Goal: Information Seeking & Learning: Check status

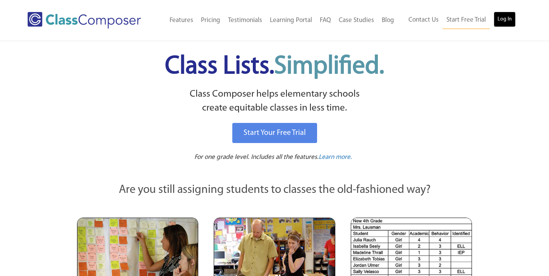
click at [498, 18] on link "Log In" at bounding box center [504, 19] width 22 height 15
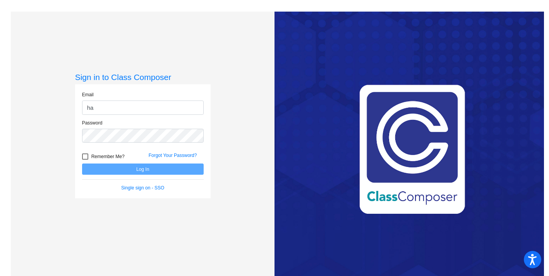
click at [136, 108] on input "ha" at bounding box center [143, 108] width 122 height 14
type input "[EMAIL_ADDRESS][DOMAIN_NAME]"
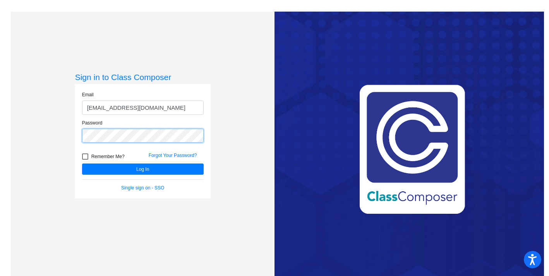
click at [82, 164] on button "Log In" at bounding box center [143, 169] width 122 height 11
click at [166, 156] on link "Forgot Your Password?" at bounding box center [173, 155] width 48 height 5
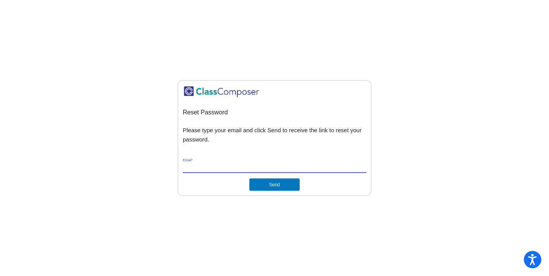
click at [194, 168] on input "Email *" at bounding box center [274, 167] width 183 height 7
type input "[EMAIL_ADDRESS][DOMAIN_NAME]"
click at [269, 183] on button "Send" at bounding box center [274, 184] width 50 height 12
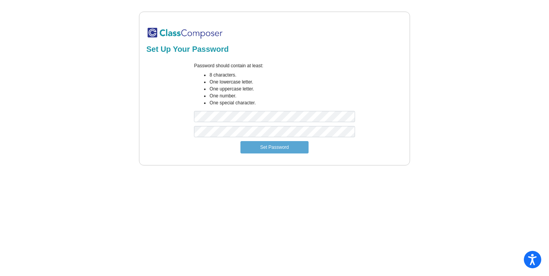
click at [152, 134] on div at bounding box center [166, 133] width 43 height 15
click at [270, 151] on button "Set Password" at bounding box center [274, 147] width 68 height 12
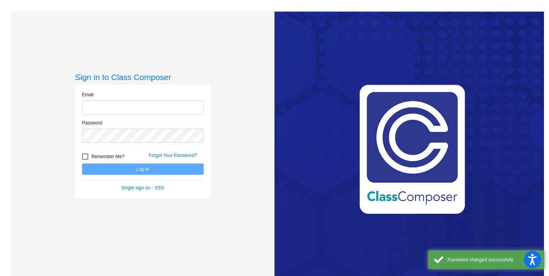
type input "[EMAIL_ADDRESS][DOMAIN_NAME]"
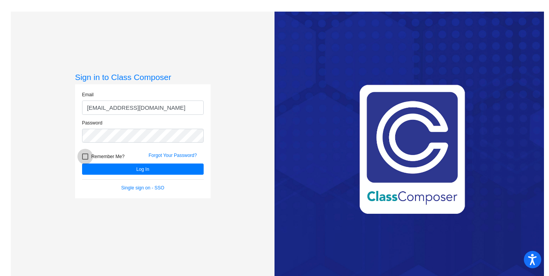
click at [82, 158] on div at bounding box center [85, 157] width 6 height 6
click at [85, 160] on input "Remember Me?" at bounding box center [85, 160] width 0 height 0
checkbox input "true"
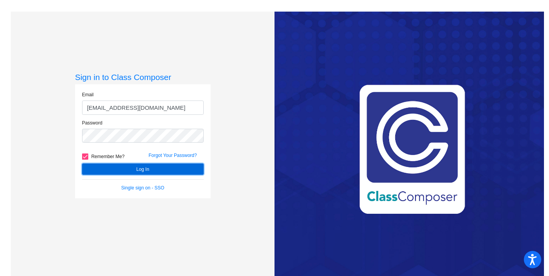
click at [100, 169] on button "Log In" at bounding box center [143, 169] width 122 height 11
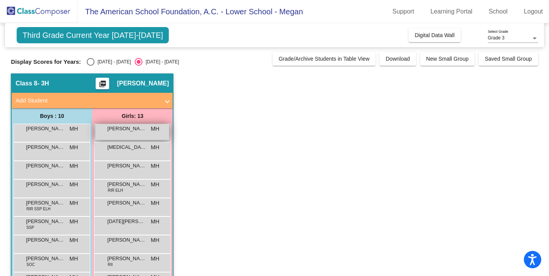
click at [131, 133] on div "[PERSON_NAME] MH lock do_not_disturb_alt" at bounding box center [132, 132] width 74 height 16
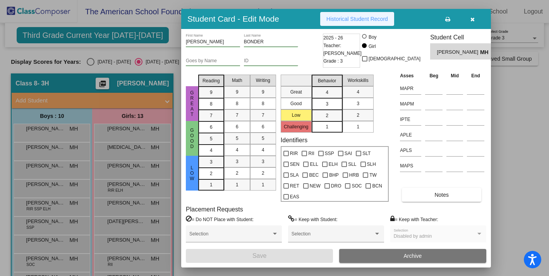
click at [355, 19] on span "Historical Student Record" at bounding box center [357, 19] width 62 height 6
click at [127, 167] on div at bounding box center [274, 138] width 549 height 276
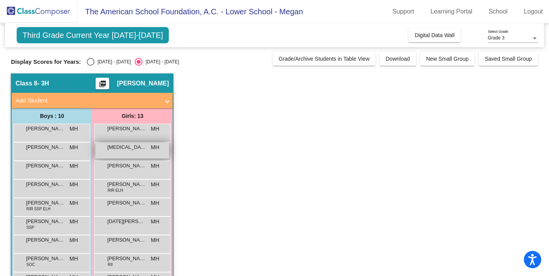
click at [124, 147] on span "ALLEGRA PORTENY" at bounding box center [126, 148] width 39 height 8
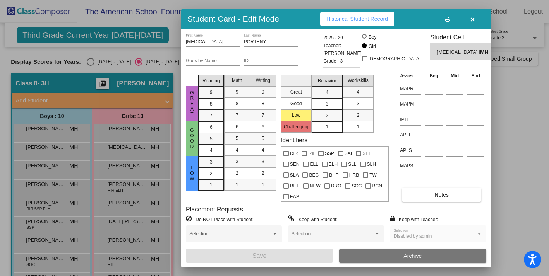
click at [342, 20] on span "Historical Student Record" at bounding box center [357, 19] width 62 height 6
click at [143, 163] on div at bounding box center [274, 138] width 549 height 276
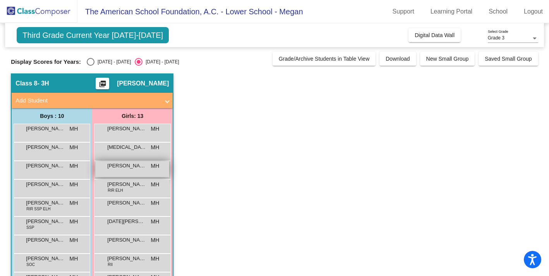
click at [134, 169] on span "ANA PAPAYANOPULOS" at bounding box center [126, 166] width 39 height 8
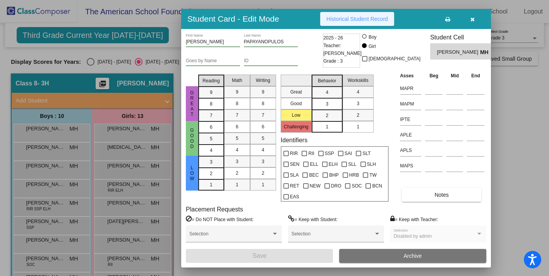
click at [341, 17] on span "Historical Student Record" at bounding box center [357, 19] width 62 height 6
click at [128, 172] on div at bounding box center [274, 138] width 549 height 276
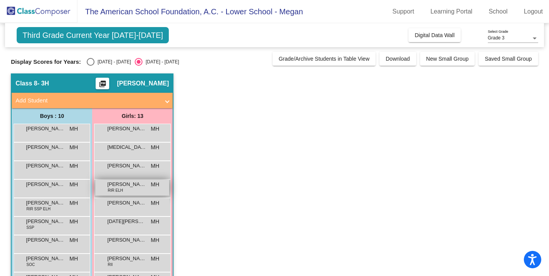
click at [128, 185] on span "ANDREA VIGIL" at bounding box center [126, 185] width 39 height 8
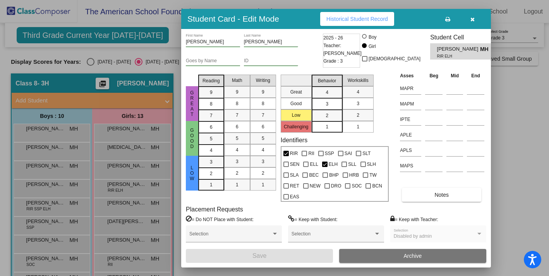
click at [354, 17] on span "Historical Student Record" at bounding box center [357, 19] width 62 height 6
click at [136, 151] on div at bounding box center [274, 138] width 549 height 276
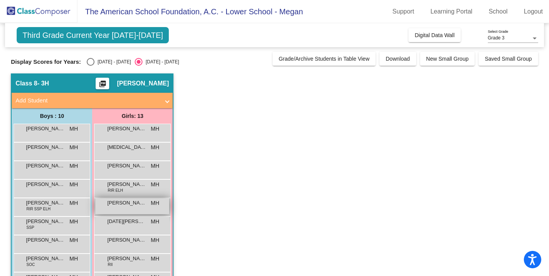
click at [130, 205] on span "Angela Moreno" at bounding box center [126, 203] width 39 height 8
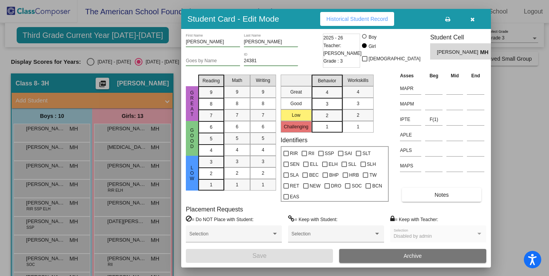
click at [361, 21] on span "Historical Student Record" at bounding box center [357, 19] width 62 height 6
click at [129, 207] on div at bounding box center [274, 138] width 549 height 276
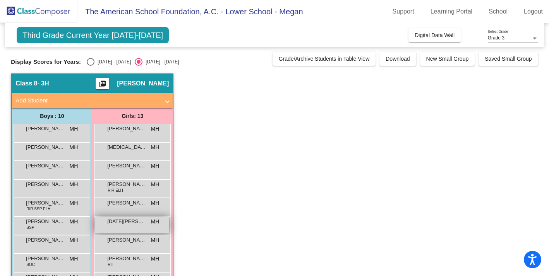
click at [127, 224] on span "LUCIA SOMUANO" at bounding box center [126, 222] width 39 height 8
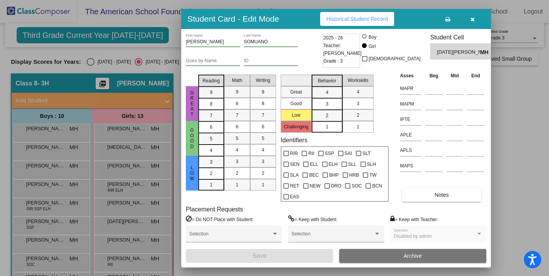
click at [373, 21] on span "Historical Student Record" at bounding box center [357, 19] width 62 height 6
click at [129, 189] on div at bounding box center [274, 138] width 549 height 276
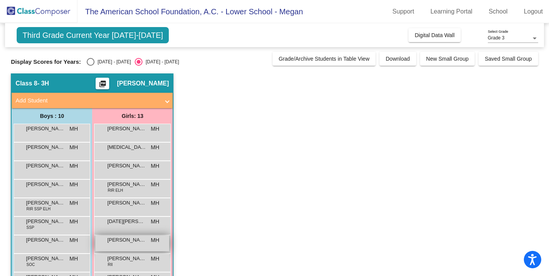
click at [125, 240] on span "Lia Nurko" at bounding box center [126, 240] width 39 height 8
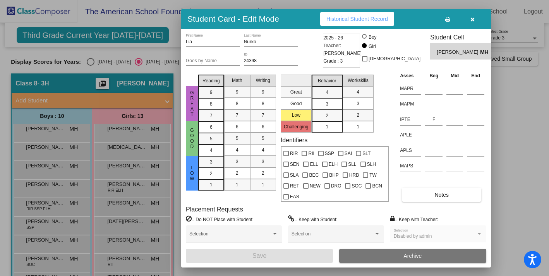
click at [358, 19] on span "Historical Student Record" at bounding box center [357, 19] width 62 height 6
click at [123, 182] on div at bounding box center [274, 138] width 549 height 276
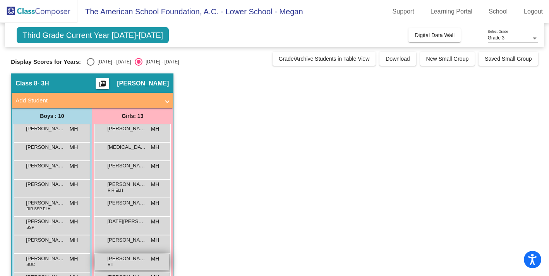
click at [124, 257] on span "OLIVIA AGUILAR" at bounding box center [126, 259] width 39 height 8
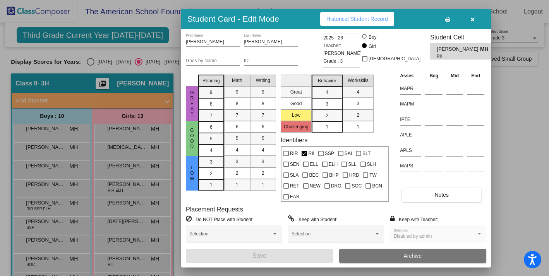
click at [330, 24] on button "Historical Student Record" at bounding box center [357, 19] width 74 height 14
click at [124, 149] on div at bounding box center [274, 138] width 549 height 276
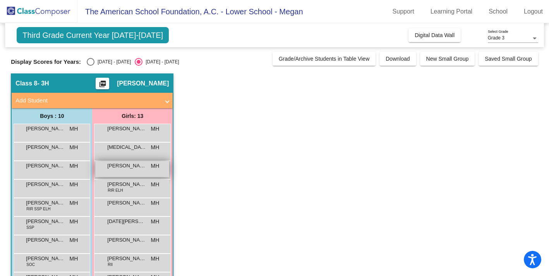
click at [119, 171] on div "ANA PAPAYANOPULOS MH lock do_not_disturb_alt" at bounding box center [132, 169] width 74 height 16
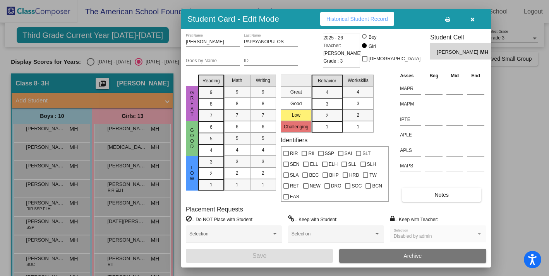
click at [338, 16] on span "Historical Student Record" at bounding box center [357, 19] width 62 height 6
click at [124, 135] on div at bounding box center [274, 138] width 549 height 276
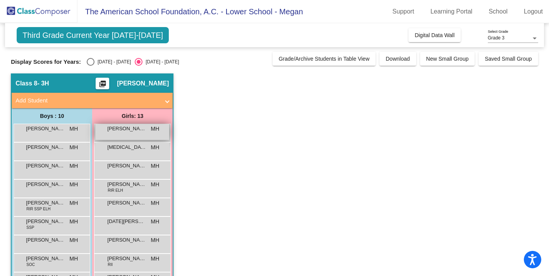
click at [124, 134] on div "ABIGAIL BONDER MH lock do_not_disturb_alt" at bounding box center [132, 132] width 74 height 16
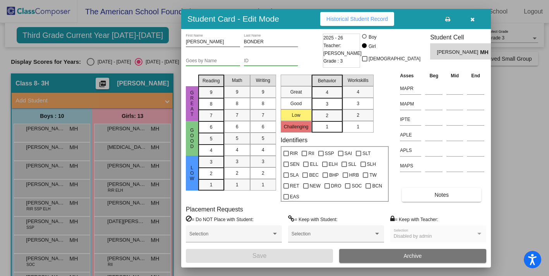
click at [361, 26] on button "Historical Student Record" at bounding box center [357, 19] width 74 height 14
click at [138, 144] on div at bounding box center [274, 138] width 549 height 276
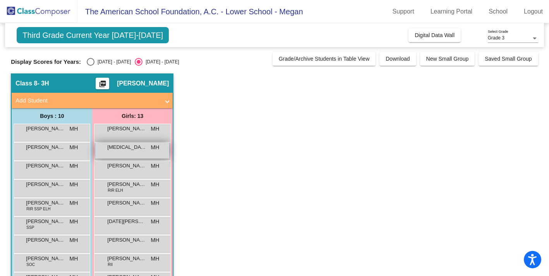
click at [128, 148] on span "ALLEGRA PORTENY" at bounding box center [126, 148] width 39 height 8
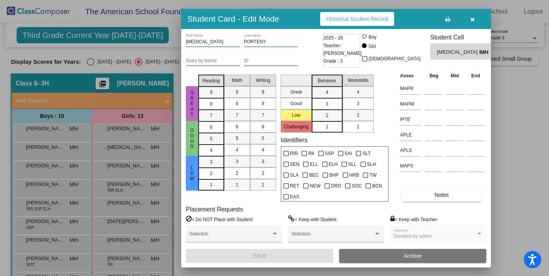
click at [355, 17] on span "Historical Student Record" at bounding box center [357, 19] width 62 height 6
click at [137, 179] on div at bounding box center [274, 138] width 549 height 276
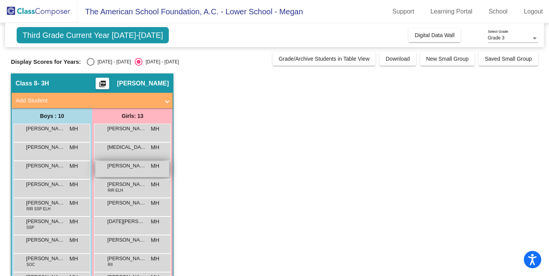
click at [130, 166] on span "ANA PAPAYANOPULOS" at bounding box center [126, 166] width 39 height 8
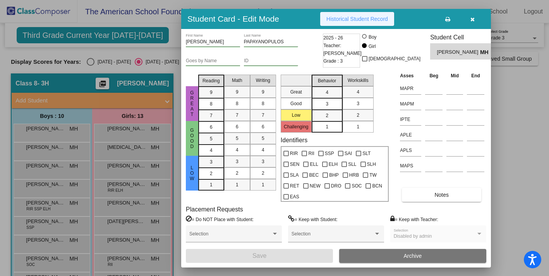
click at [344, 23] on button "Historical Student Record" at bounding box center [357, 19] width 74 height 14
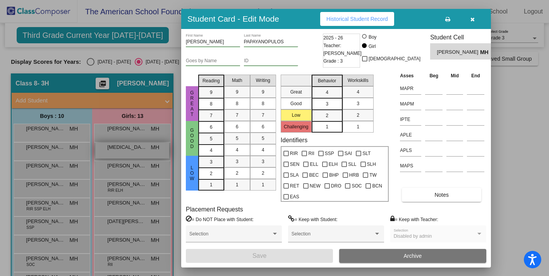
click at [162, 148] on div at bounding box center [274, 138] width 549 height 276
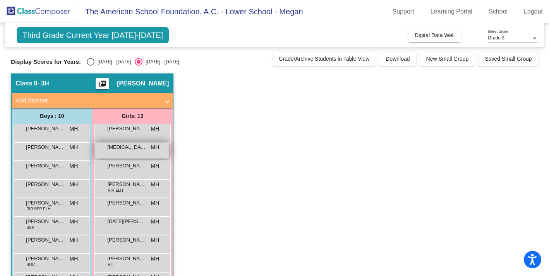
click at [142, 147] on span "ALLEGRA PORTENY" at bounding box center [126, 148] width 39 height 8
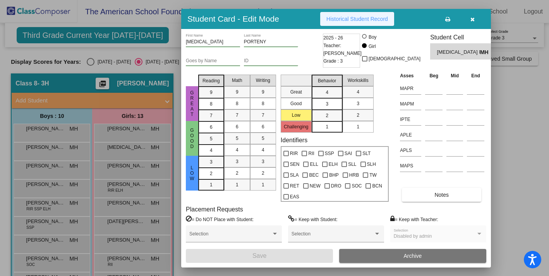
click at [337, 21] on span "Historical Student Record" at bounding box center [357, 19] width 62 height 6
click at [125, 164] on div at bounding box center [274, 138] width 549 height 276
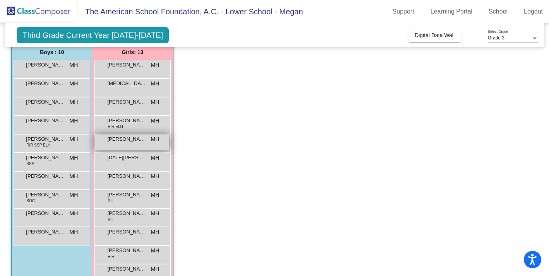
scroll to position [74, 0]
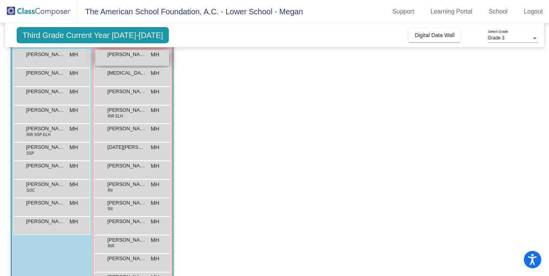
click at [126, 62] on div "ABIGAIL BONDER MH lock do_not_disturb_alt" at bounding box center [132, 58] width 74 height 16
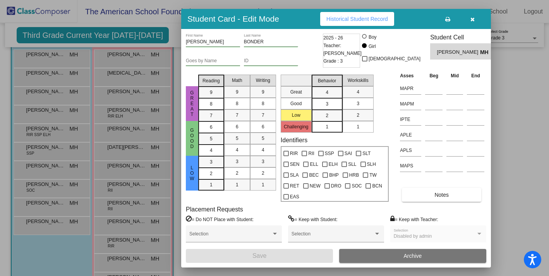
click at [337, 28] on div "Student Card - Edit Mode Historical Student Record" at bounding box center [336, 19] width 310 height 20
click at [337, 19] on span "Historical Student Record" at bounding box center [357, 19] width 62 height 6
click at [124, 90] on div at bounding box center [274, 138] width 549 height 276
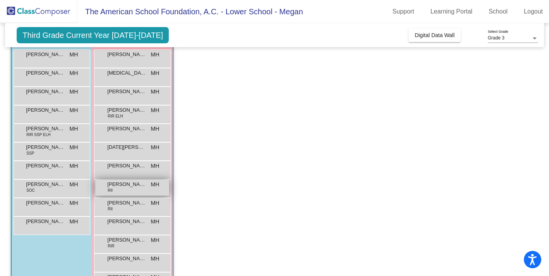
click at [125, 183] on span "OLIVIA AGUILAR" at bounding box center [126, 185] width 39 height 8
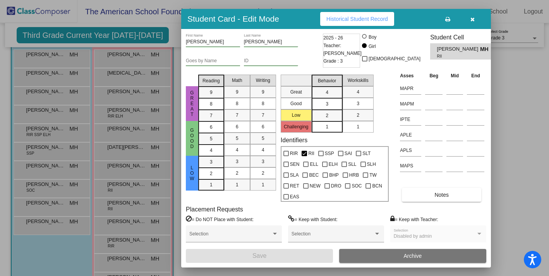
click at [347, 22] on span "Historical Student Record" at bounding box center [357, 19] width 62 height 6
click at [145, 123] on div at bounding box center [274, 138] width 549 height 276
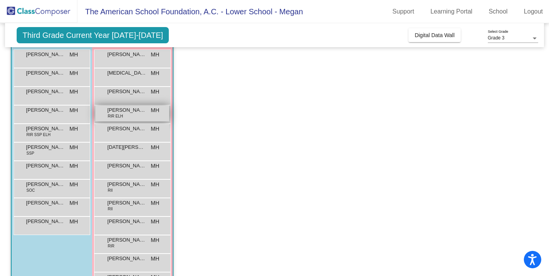
click at [137, 113] on span "ANDREA VIGIL" at bounding box center [126, 110] width 39 height 8
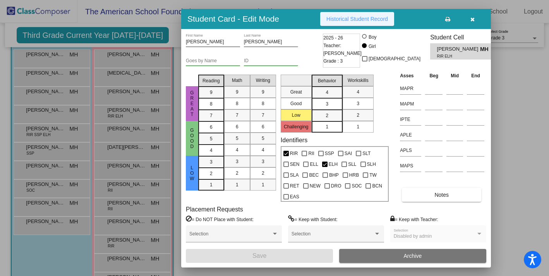
click at [341, 21] on span "Historical Student Record" at bounding box center [357, 19] width 62 height 6
click at [143, 109] on div at bounding box center [274, 138] width 549 height 276
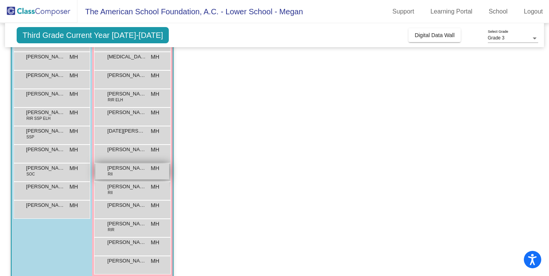
scroll to position [92, 0]
click at [142, 189] on span "PIA CRAIG" at bounding box center [126, 186] width 39 height 8
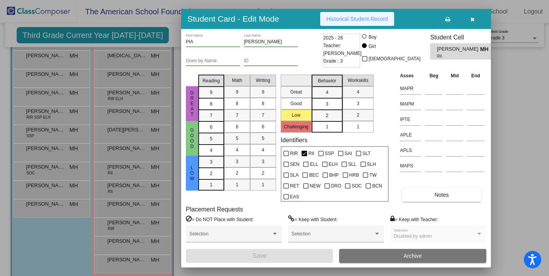
click at [381, 20] on span "Historical Student Record" at bounding box center [357, 19] width 62 height 6
click at [154, 134] on div at bounding box center [274, 138] width 549 height 276
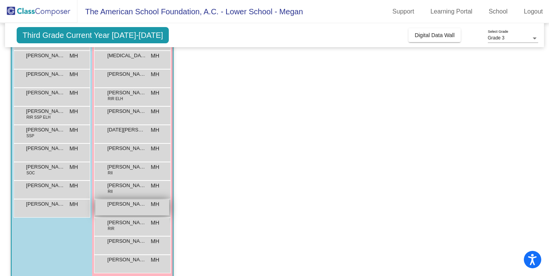
click at [131, 206] on span "RUSE PUIG" at bounding box center [126, 204] width 39 height 8
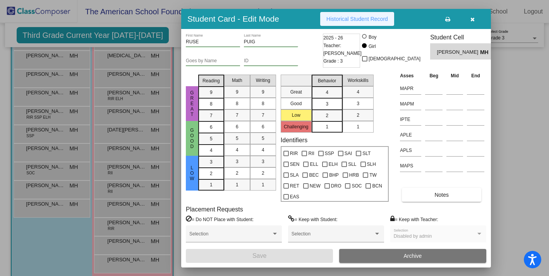
click at [339, 20] on span "Historical Student Record" at bounding box center [357, 19] width 62 height 6
click at [125, 98] on div at bounding box center [274, 138] width 549 height 276
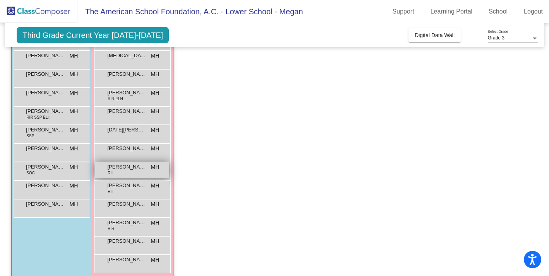
scroll to position [101, 0]
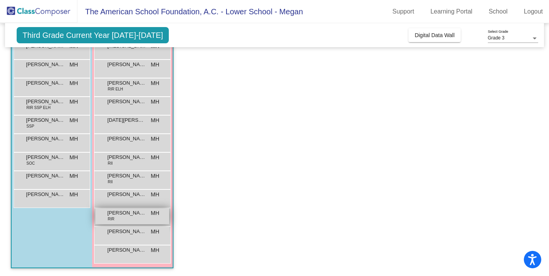
click at [123, 214] on span "SOFIA PASQUEL" at bounding box center [126, 213] width 39 height 8
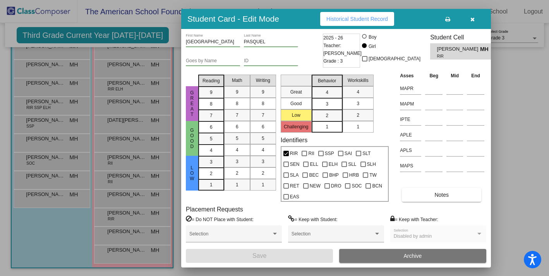
click at [340, 21] on span "Historical Student Record" at bounding box center [357, 19] width 62 height 6
click at [169, 154] on div at bounding box center [274, 138] width 549 height 276
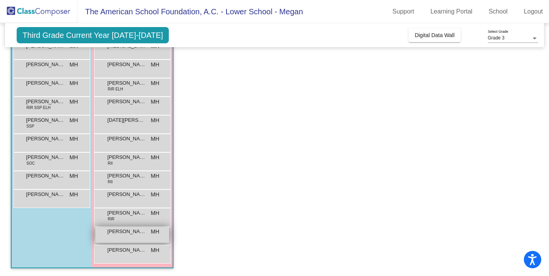
click at [131, 229] on span "VALERIA SALCEDO" at bounding box center [126, 232] width 39 height 8
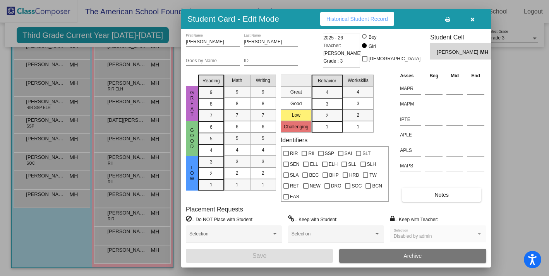
click at [350, 22] on span "Historical Student Record" at bounding box center [357, 19] width 62 height 6
click at [144, 156] on div at bounding box center [274, 138] width 549 height 276
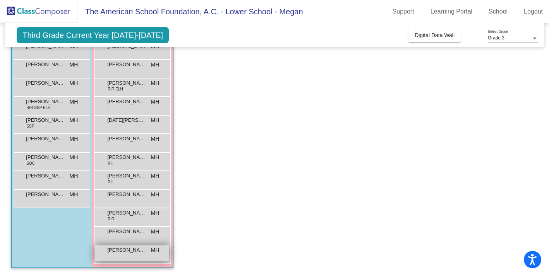
click at [133, 249] on span "XIMENA CERVANTES" at bounding box center [126, 250] width 39 height 8
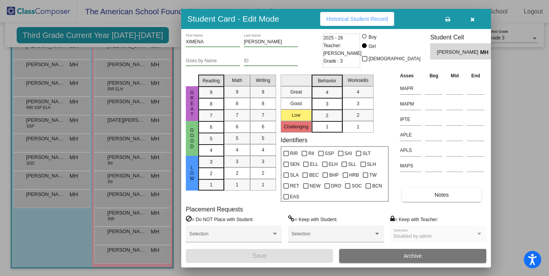
click at [350, 9] on div "Student Card - Edit Mode Historical Student Record" at bounding box center [336, 19] width 310 height 20
click at [349, 19] on span "Historical Student Record" at bounding box center [357, 19] width 62 height 6
click at [122, 179] on div at bounding box center [274, 138] width 549 height 276
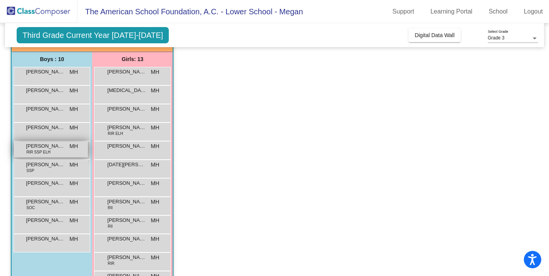
scroll to position [0, 0]
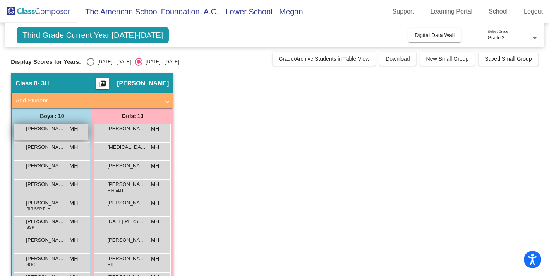
click at [52, 135] on div "DANIEL MENCHACA MH lock do_not_disturb_alt" at bounding box center [51, 132] width 74 height 16
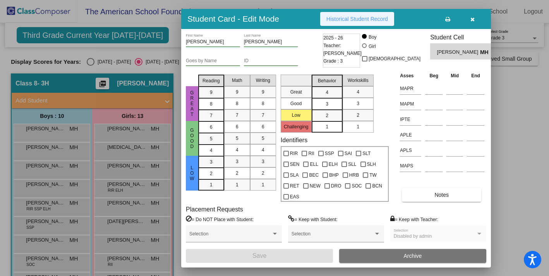
click at [344, 16] on span "Historical Student Record" at bounding box center [357, 19] width 62 height 6
click at [60, 136] on div at bounding box center [274, 138] width 549 height 276
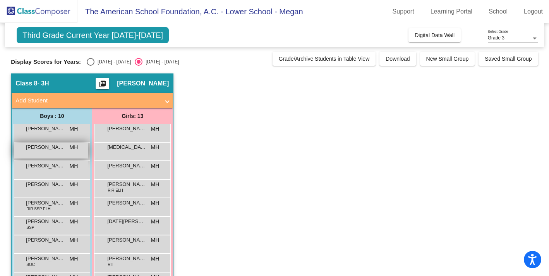
click at [56, 148] on span "EDUARDO POSTLETHWAITE" at bounding box center [45, 148] width 39 height 8
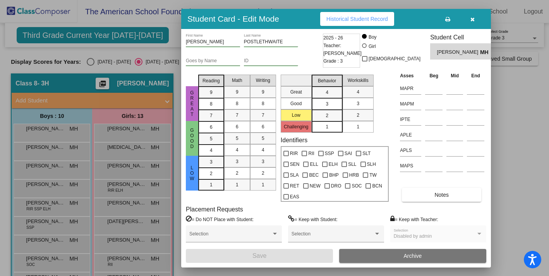
click at [346, 23] on button "Historical Student Record" at bounding box center [357, 19] width 74 height 14
click at [70, 177] on div at bounding box center [274, 138] width 549 height 276
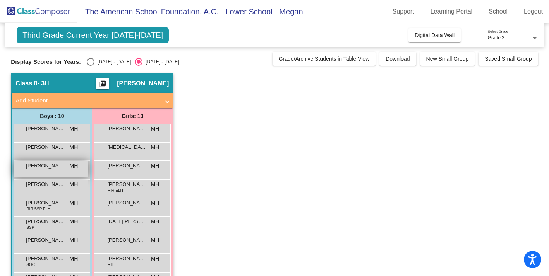
click at [59, 168] on span "INIGO GARCIA PIMENTEL" at bounding box center [45, 166] width 39 height 8
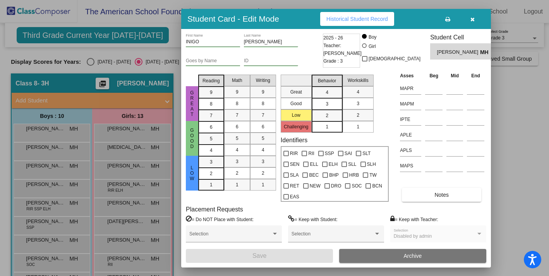
click at [345, 22] on span "Historical Student Record" at bounding box center [357, 19] width 62 height 6
click at [64, 144] on div at bounding box center [274, 138] width 549 height 276
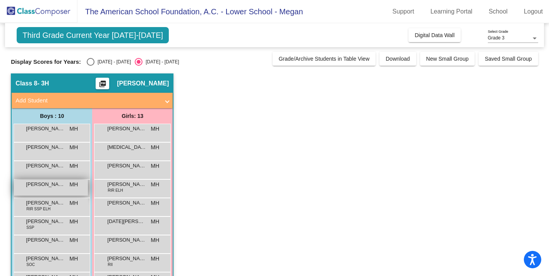
click at [53, 187] on span "JONATHAN PIER" at bounding box center [45, 185] width 39 height 8
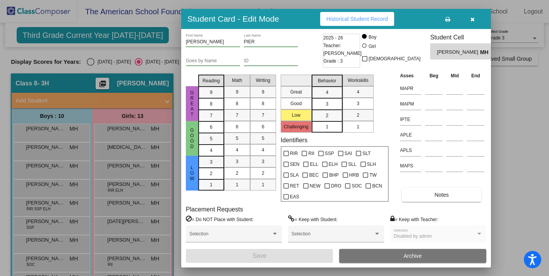
click at [341, 22] on span "Historical Student Record" at bounding box center [357, 19] width 62 height 6
click at [84, 202] on div at bounding box center [274, 138] width 549 height 276
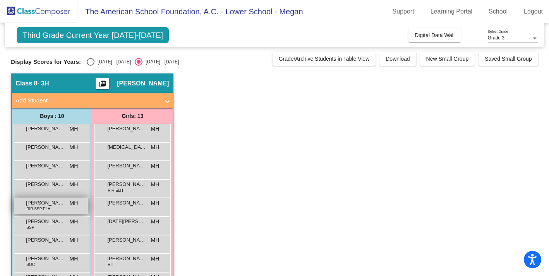
click at [51, 200] on span "JULIAN ARDITTI" at bounding box center [45, 203] width 39 height 8
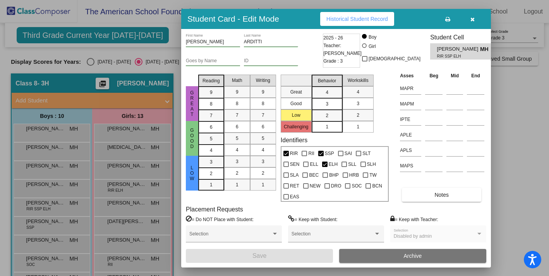
click at [360, 21] on span "Historical Student Record" at bounding box center [357, 19] width 62 height 6
click at [55, 234] on div at bounding box center [274, 138] width 549 height 276
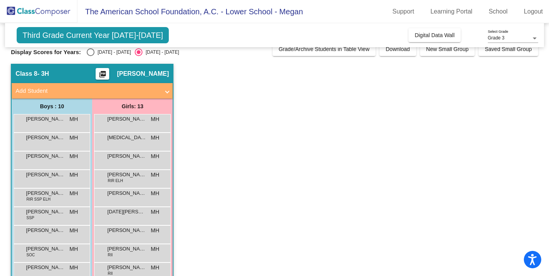
scroll to position [11, 0]
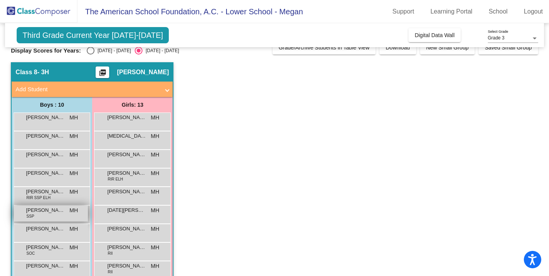
click at [50, 219] on div "MATTHEW HANSON SSP MH lock do_not_disturb_alt" at bounding box center [51, 214] width 74 height 16
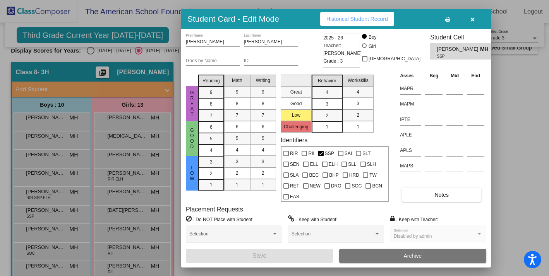
click at [356, 19] on span "Historical Student Record" at bounding box center [357, 19] width 62 height 6
click at [103, 152] on div at bounding box center [274, 138] width 549 height 276
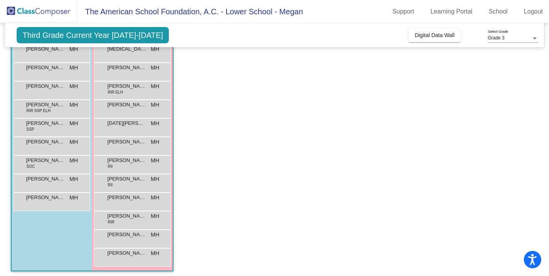
scroll to position [101, 0]
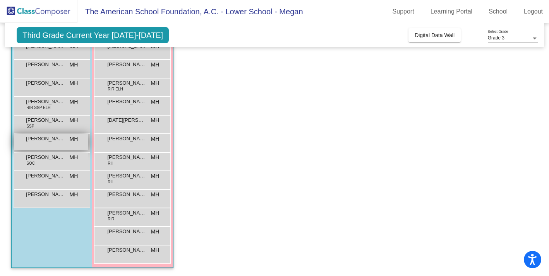
click at [48, 143] on div "MAURO GONZALEZ MH lock do_not_disturb_alt" at bounding box center [51, 142] width 74 height 16
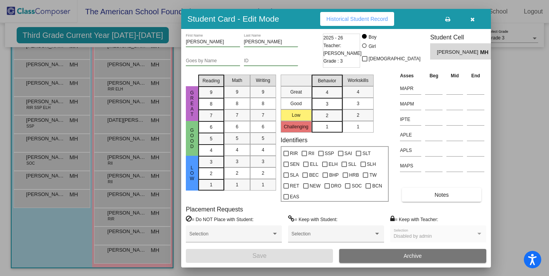
click at [337, 22] on span "Historical Student Record" at bounding box center [357, 19] width 62 height 6
click at [70, 161] on div at bounding box center [274, 138] width 549 height 276
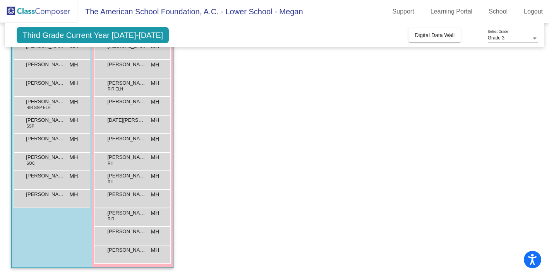
click at [70, 161] on span "MH" at bounding box center [74, 158] width 9 height 8
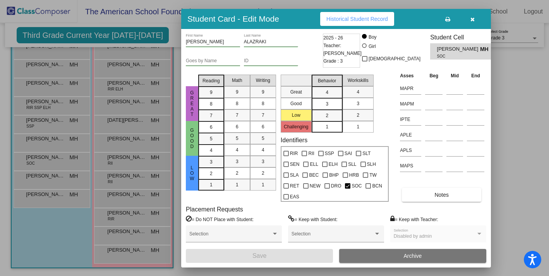
click at [361, 16] on span "Historical Student Record" at bounding box center [357, 19] width 62 height 6
click at [118, 168] on div at bounding box center [274, 138] width 549 height 276
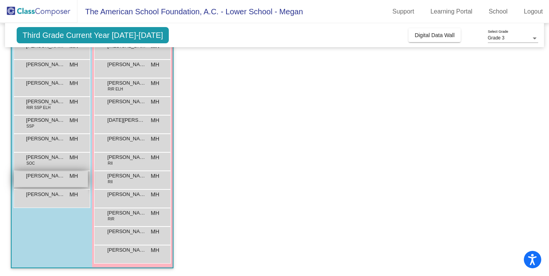
click at [54, 178] on span "SANTIAGO GUERRERO" at bounding box center [45, 176] width 39 height 8
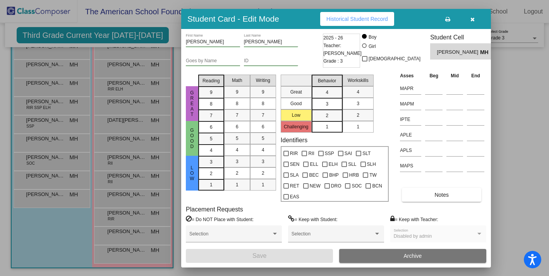
click at [348, 16] on span "Historical Student Record" at bounding box center [357, 19] width 62 height 6
click at [64, 183] on div at bounding box center [274, 138] width 549 height 276
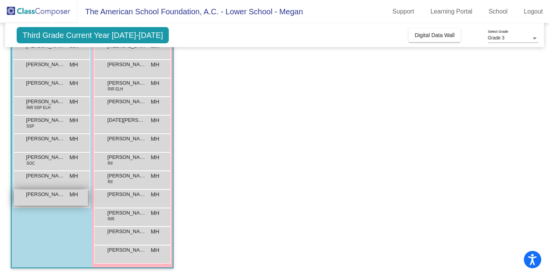
click at [54, 196] on span "VICENTE ARIZTEGUI" at bounding box center [45, 195] width 39 height 8
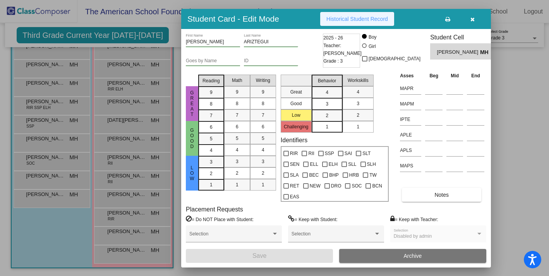
click at [338, 17] on span "Historical Student Record" at bounding box center [357, 19] width 62 height 6
click at [134, 135] on div at bounding box center [274, 138] width 549 height 276
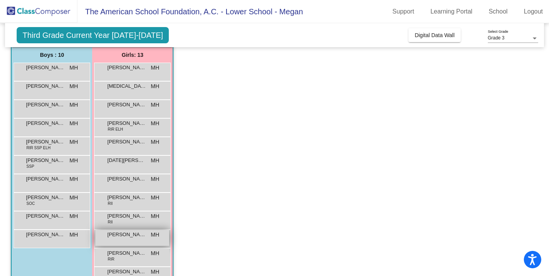
scroll to position [32, 0]
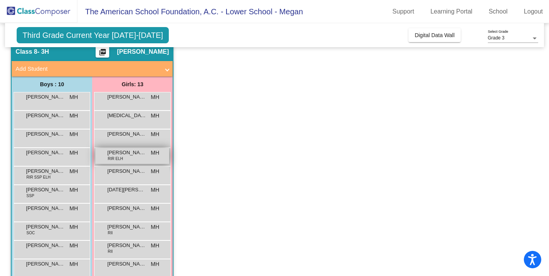
click at [131, 156] on div "ANDREA VIGIL RIR ELH MH lock do_not_disturb_alt" at bounding box center [132, 156] width 74 height 16
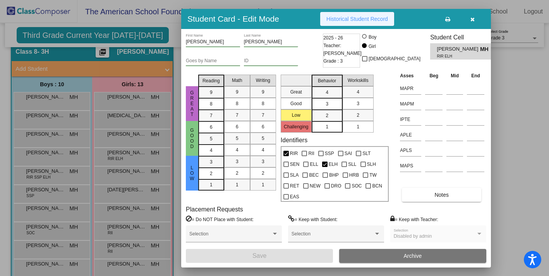
click at [350, 17] on span "Historical Student Record" at bounding box center [357, 19] width 62 height 6
click at [144, 158] on div at bounding box center [274, 138] width 549 height 276
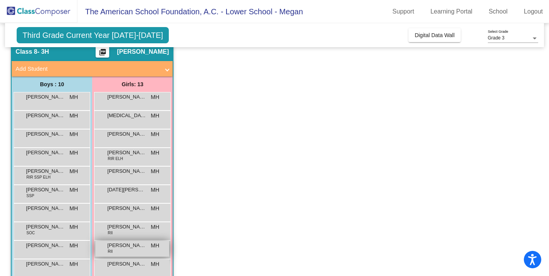
click at [142, 243] on span "PIA CRAIG" at bounding box center [126, 246] width 39 height 8
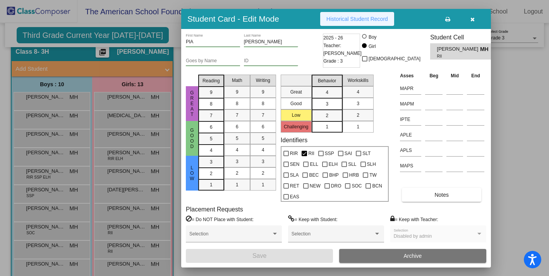
click at [354, 17] on span "Historical Student Record" at bounding box center [357, 19] width 62 height 6
click at [118, 132] on div at bounding box center [274, 138] width 549 height 276
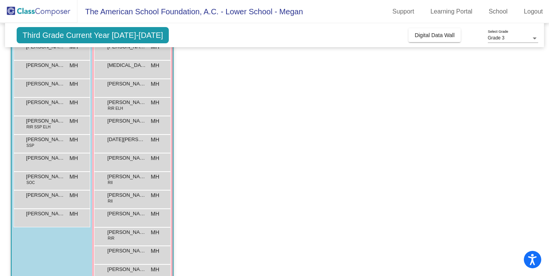
scroll to position [101, 0]
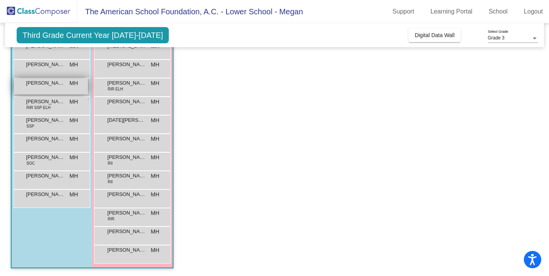
click at [67, 86] on div "JONATHAN PIER MH lock do_not_disturb_alt" at bounding box center [51, 87] width 74 height 16
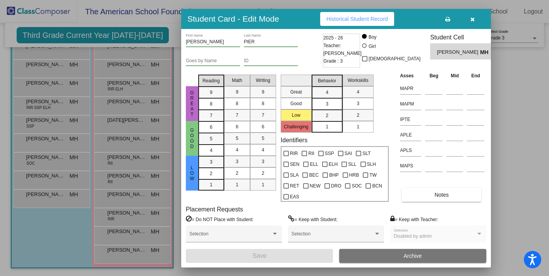
click at [346, 24] on button "Historical Student Record" at bounding box center [357, 19] width 74 height 14
click at [62, 116] on div at bounding box center [274, 138] width 549 height 276
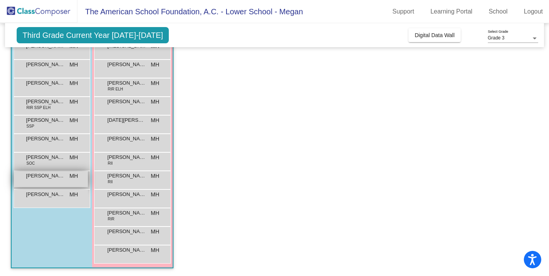
click at [54, 175] on span "SANTIAGO GUERRERO" at bounding box center [45, 176] width 39 height 8
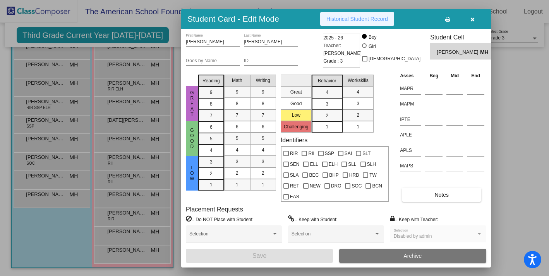
click at [357, 21] on span "Historical Student Record" at bounding box center [357, 19] width 62 height 6
click at [146, 222] on div at bounding box center [274, 138] width 549 height 276
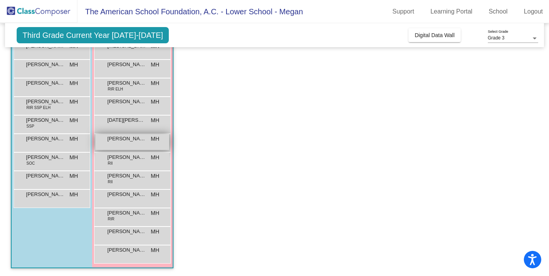
click at [130, 145] on div "Lia Nurko MH lock do_not_disturb_alt" at bounding box center [132, 142] width 74 height 16
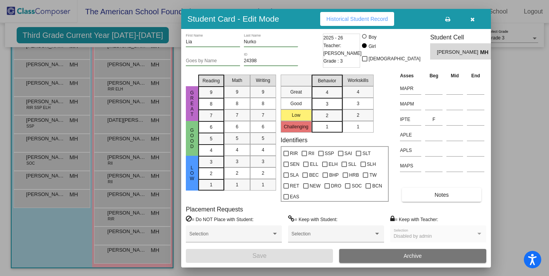
click at [382, 16] on span "Historical Student Record" at bounding box center [357, 19] width 62 height 6
click at [130, 138] on div at bounding box center [274, 138] width 549 height 276
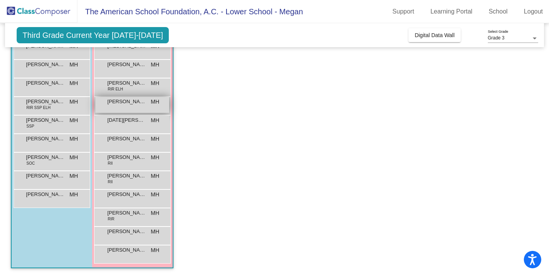
click at [124, 106] on div "Angela Moreno MH lock do_not_disturb_alt" at bounding box center [132, 105] width 74 height 16
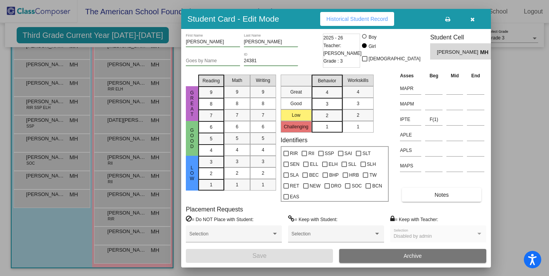
click at [347, 22] on button "Historical Student Record" at bounding box center [357, 19] width 74 height 14
